Goal: Task Accomplishment & Management: Use online tool/utility

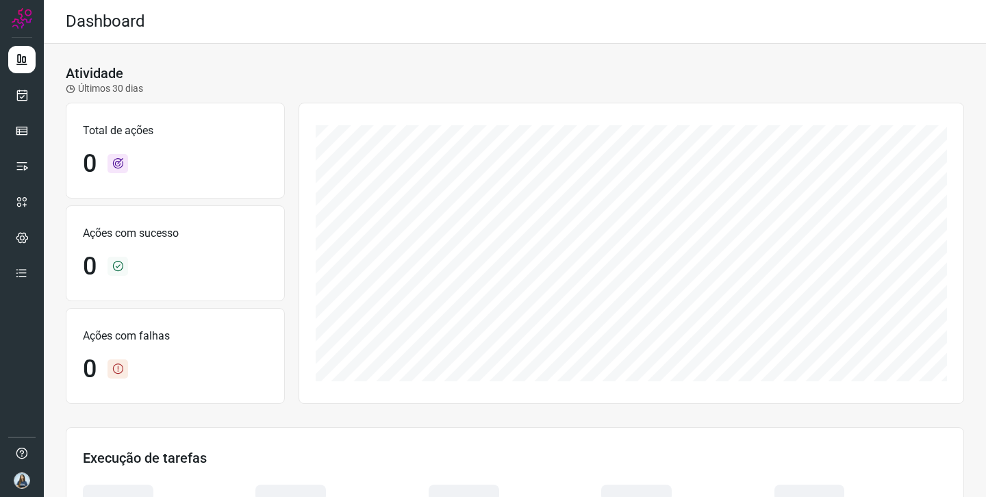
click at [471, 47] on div "Atividade Últimos 30 dias Total de ações 0 Ações com sucesso 0 Ações com falhas…" at bounding box center [515, 384] width 942 height 680
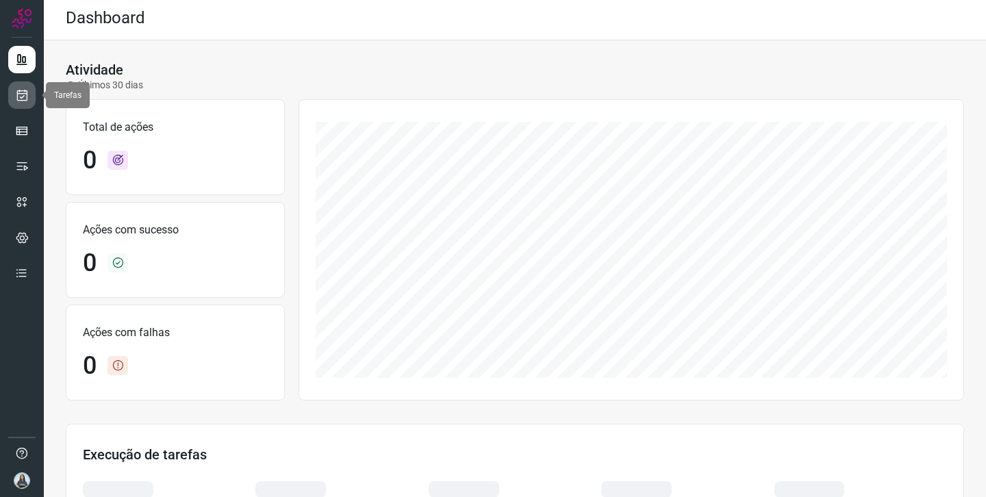
click at [18, 93] on icon at bounding box center [22, 95] width 14 height 14
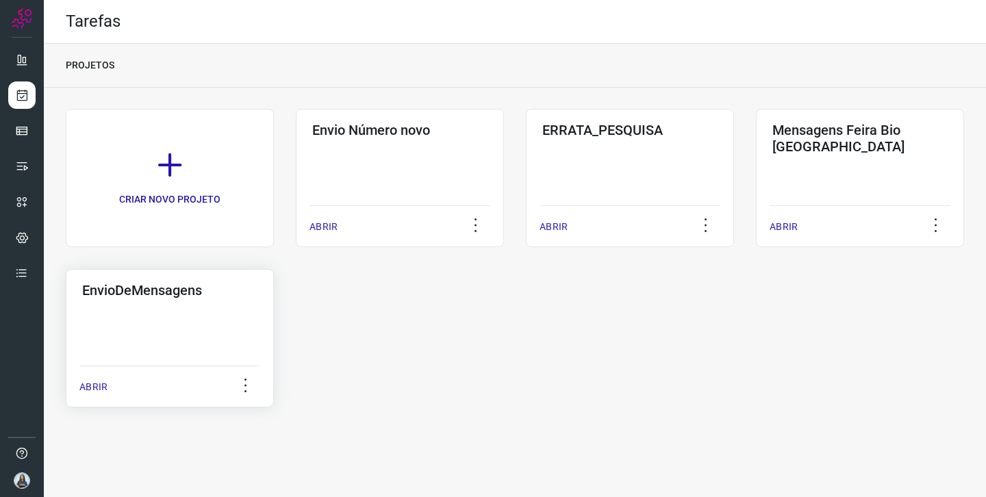
click at [94, 310] on div "EnvioDeMensagens ABRIR" at bounding box center [170, 338] width 208 height 138
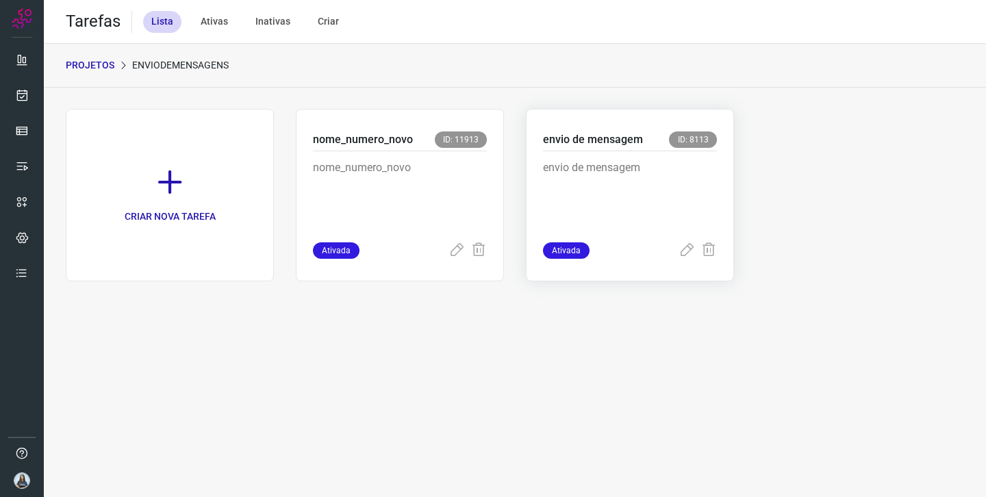
click at [616, 181] on p "envio de mensagem" at bounding box center [630, 194] width 174 height 68
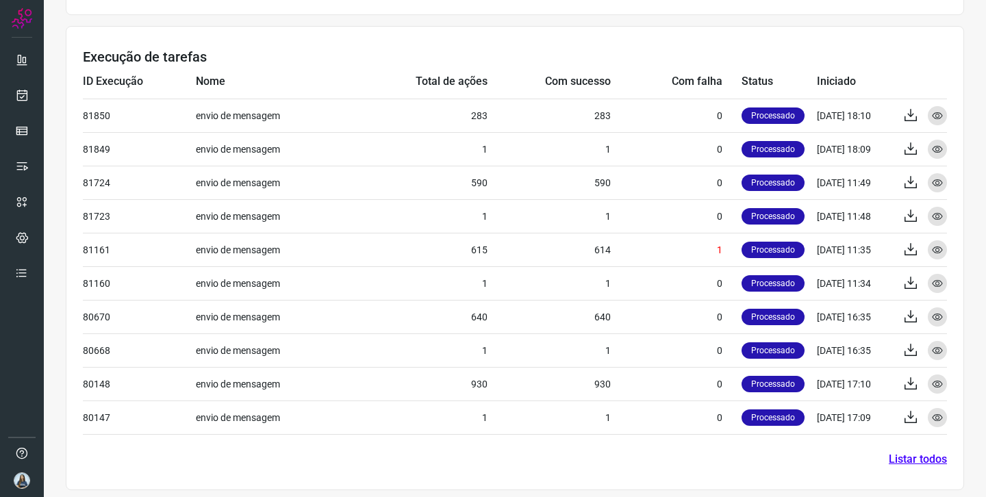
scroll to position [512, 0]
